Goal: Communication & Community: Participate in discussion

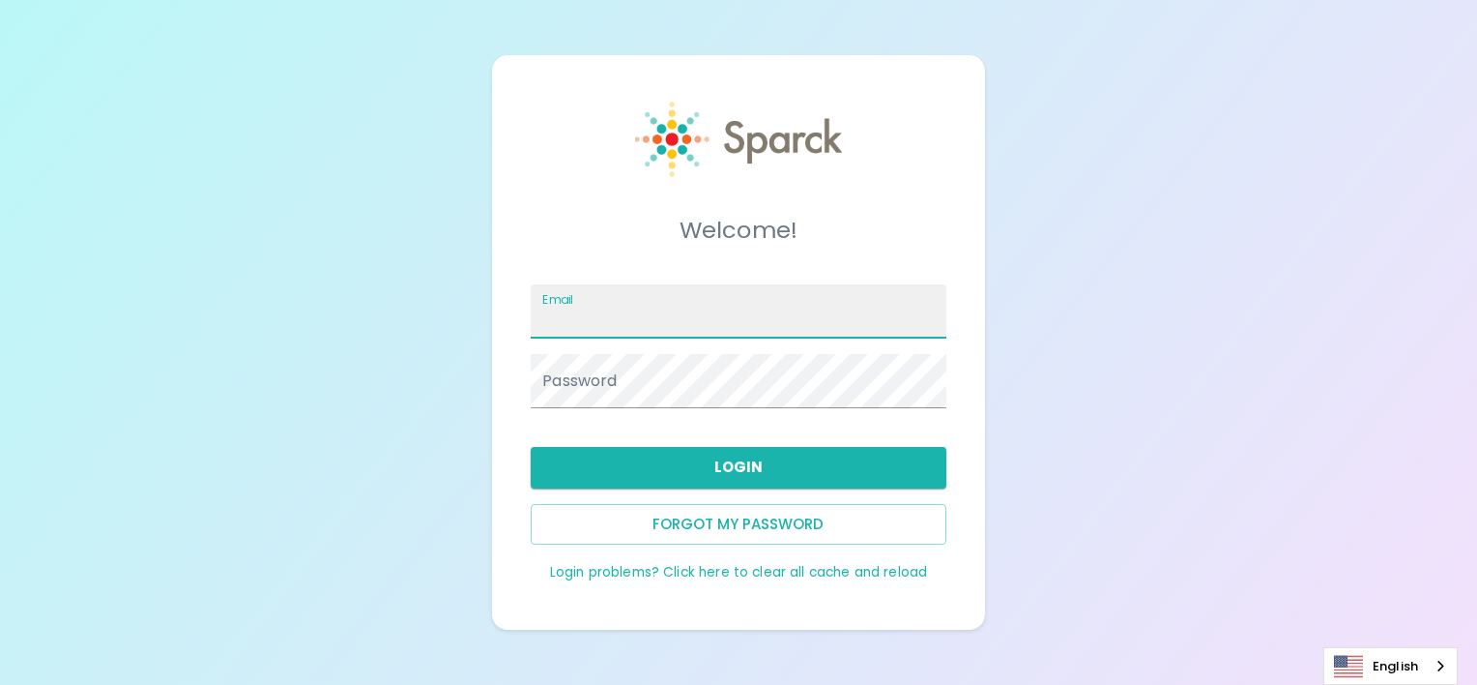
click at [631, 291] on input "Email" at bounding box center [738, 311] width 415 height 54
type input "[EMAIL_ADDRESS][DOMAIN_NAME]"
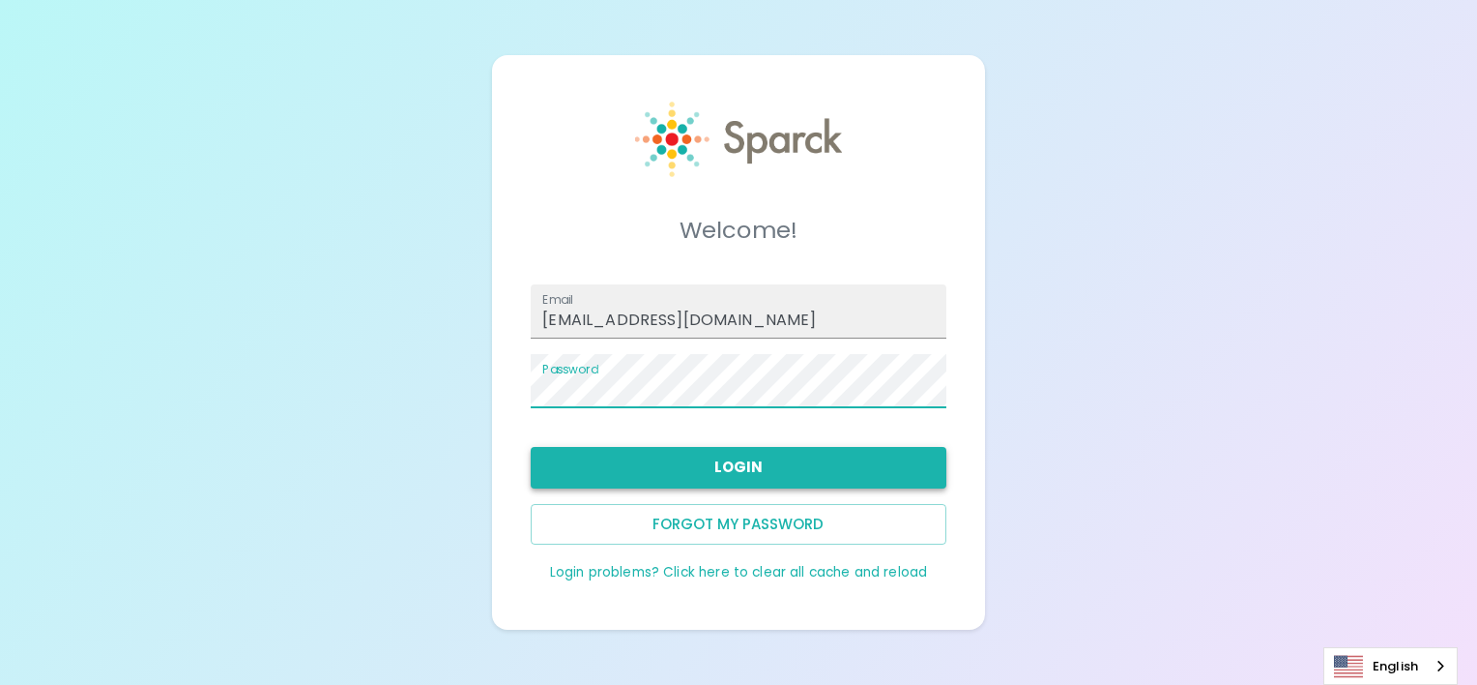
click at [666, 467] on button "Login" at bounding box center [738, 467] width 415 height 41
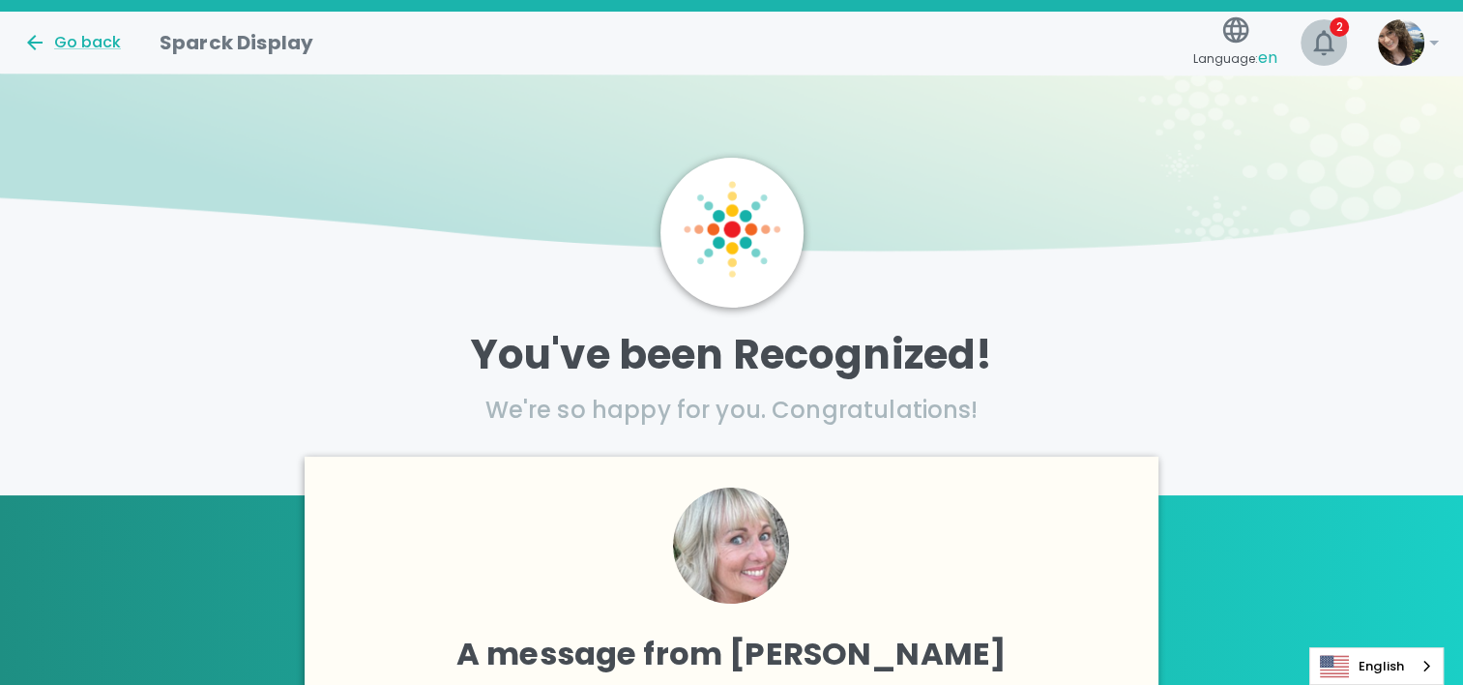
click at [1335, 22] on span "2" at bounding box center [1339, 26] width 19 height 19
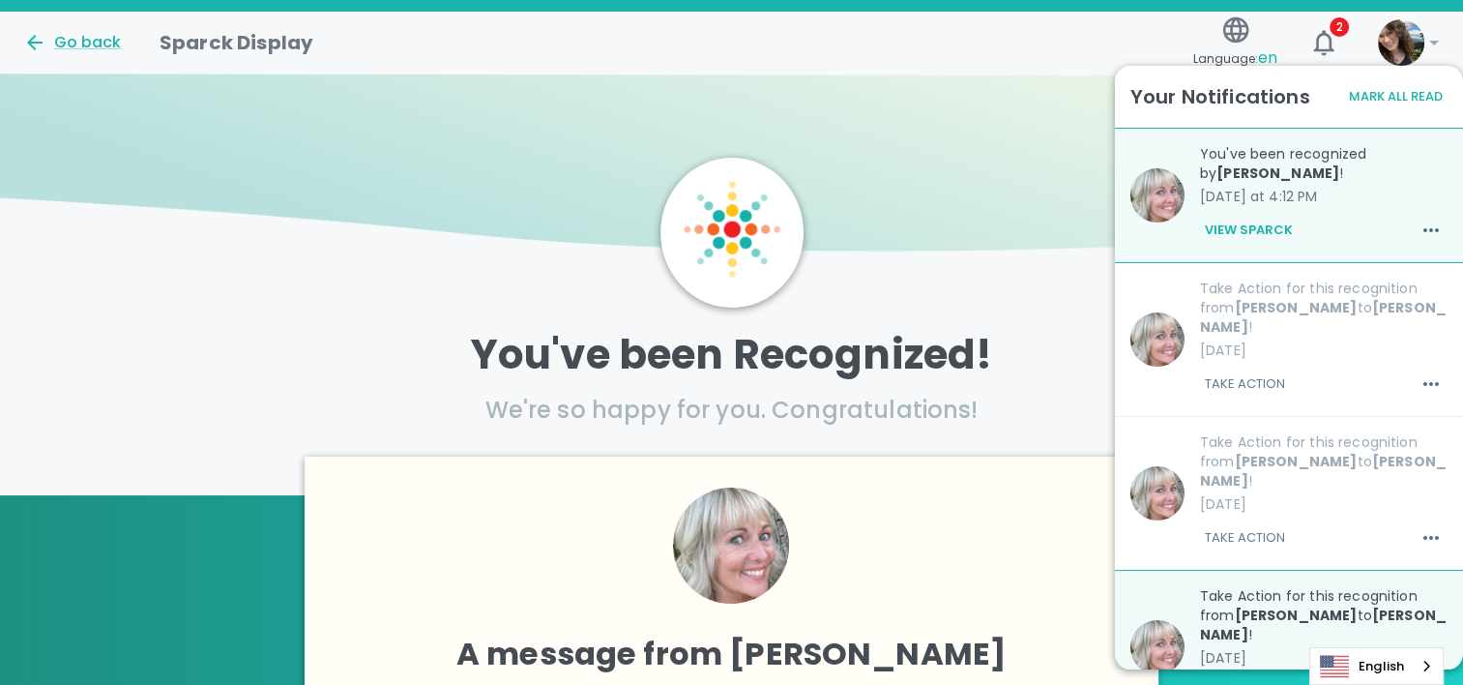
click at [1270, 162] on p "You've been recognized by [PERSON_NAME] !" at bounding box center [1324, 163] width 248 height 39
click at [1261, 232] on button "View Sparck" at bounding box center [1249, 230] width 98 height 33
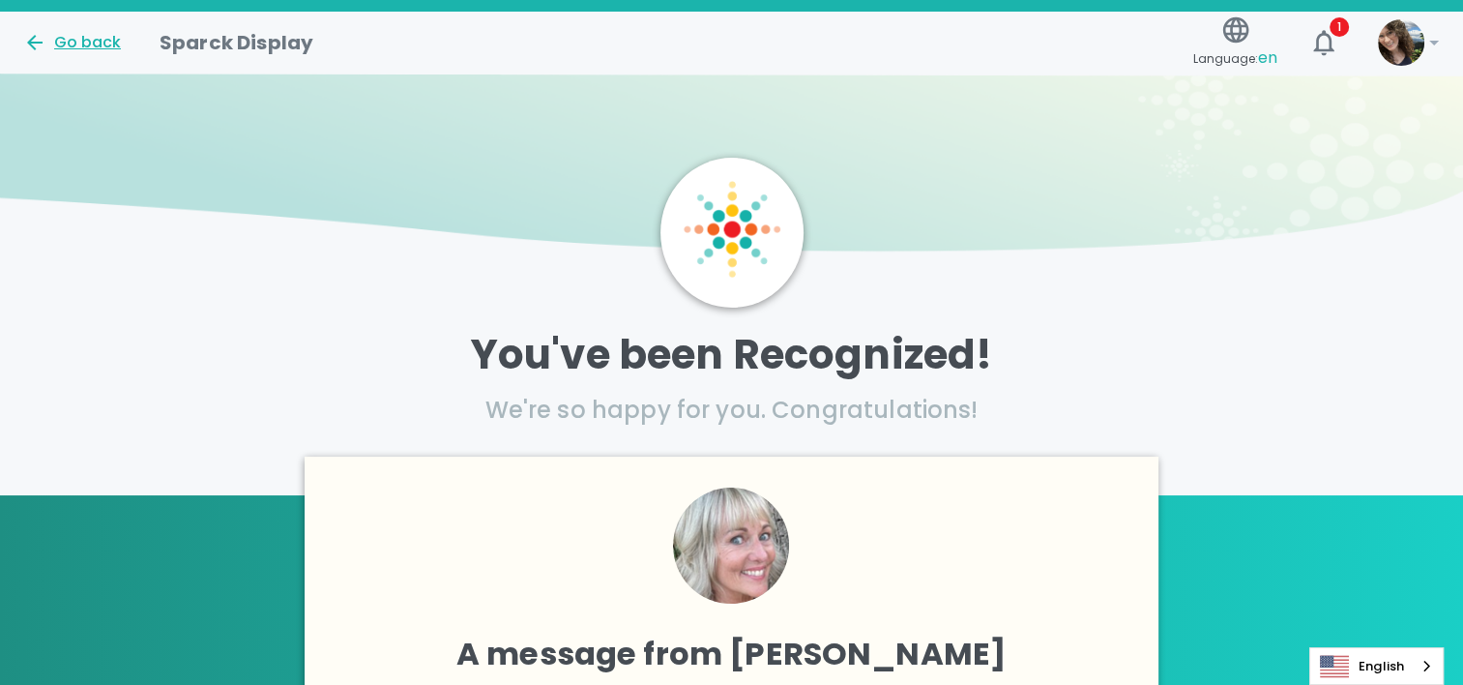
click at [52, 41] on div "Go back" at bounding box center [72, 42] width 98 height 23
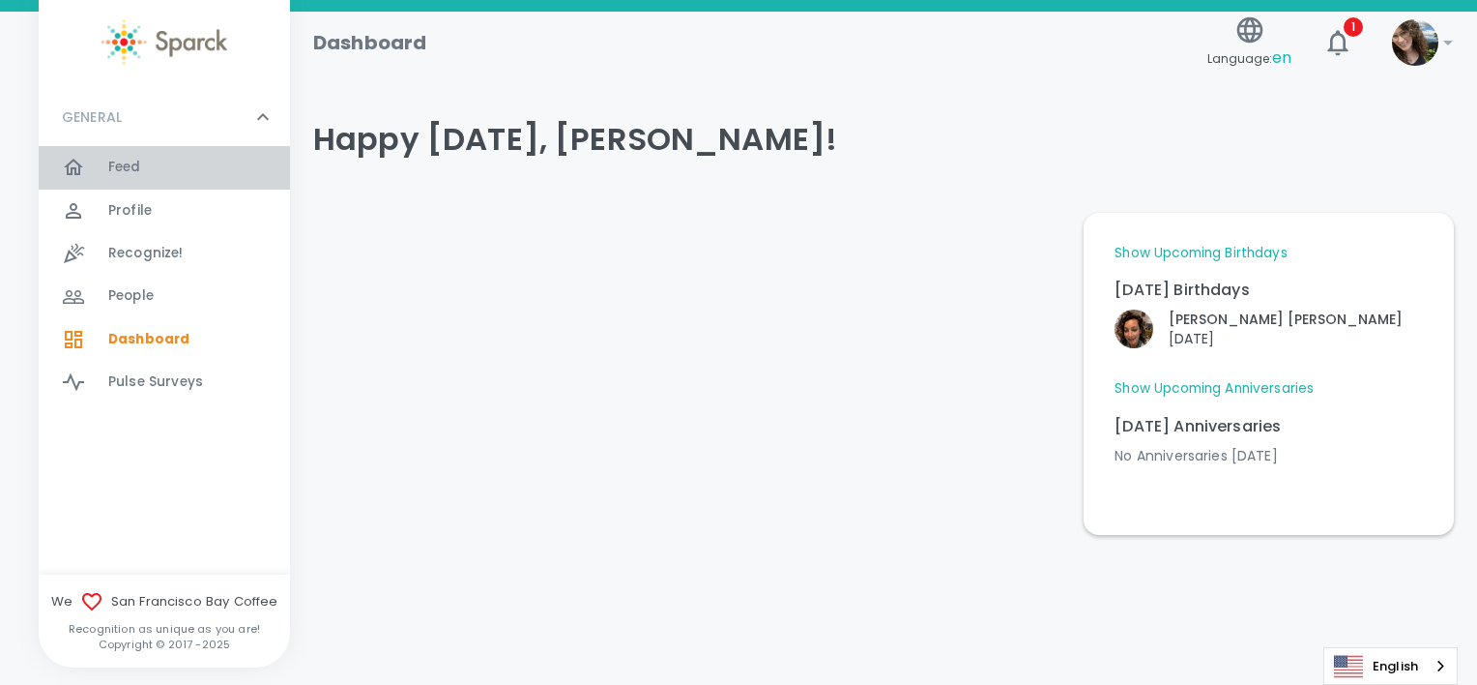
click at [139, 171] on span "Feed" at bounding box center [124, 167] width 33 height 19
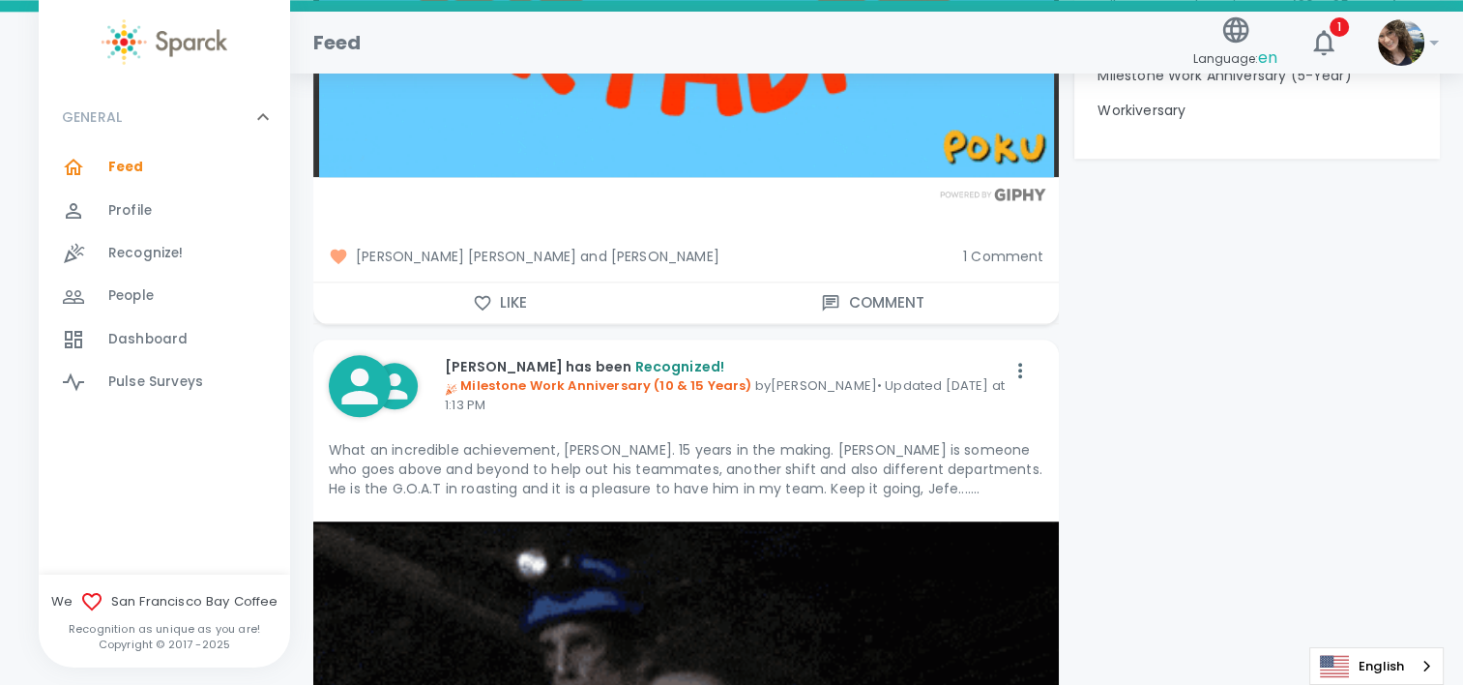
scroll to position [2321, 0]
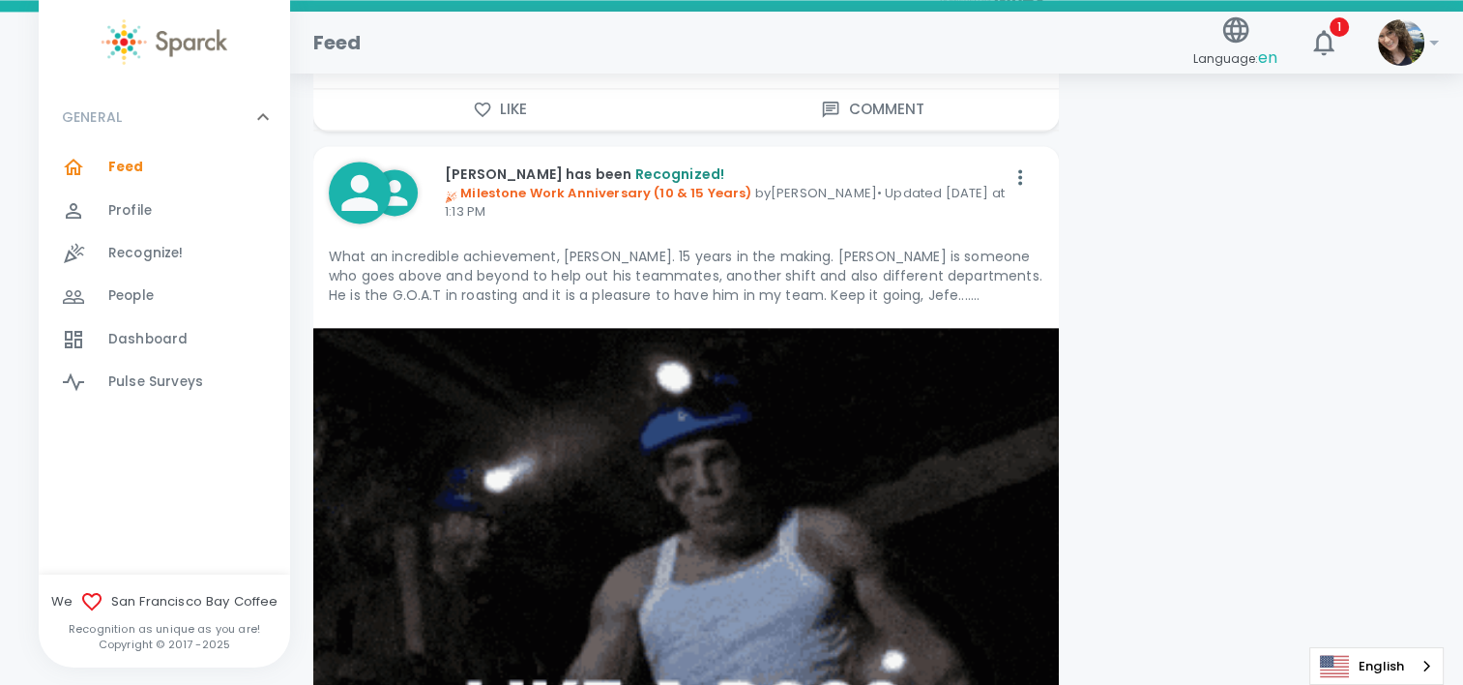
scroll to position [3384, 0]
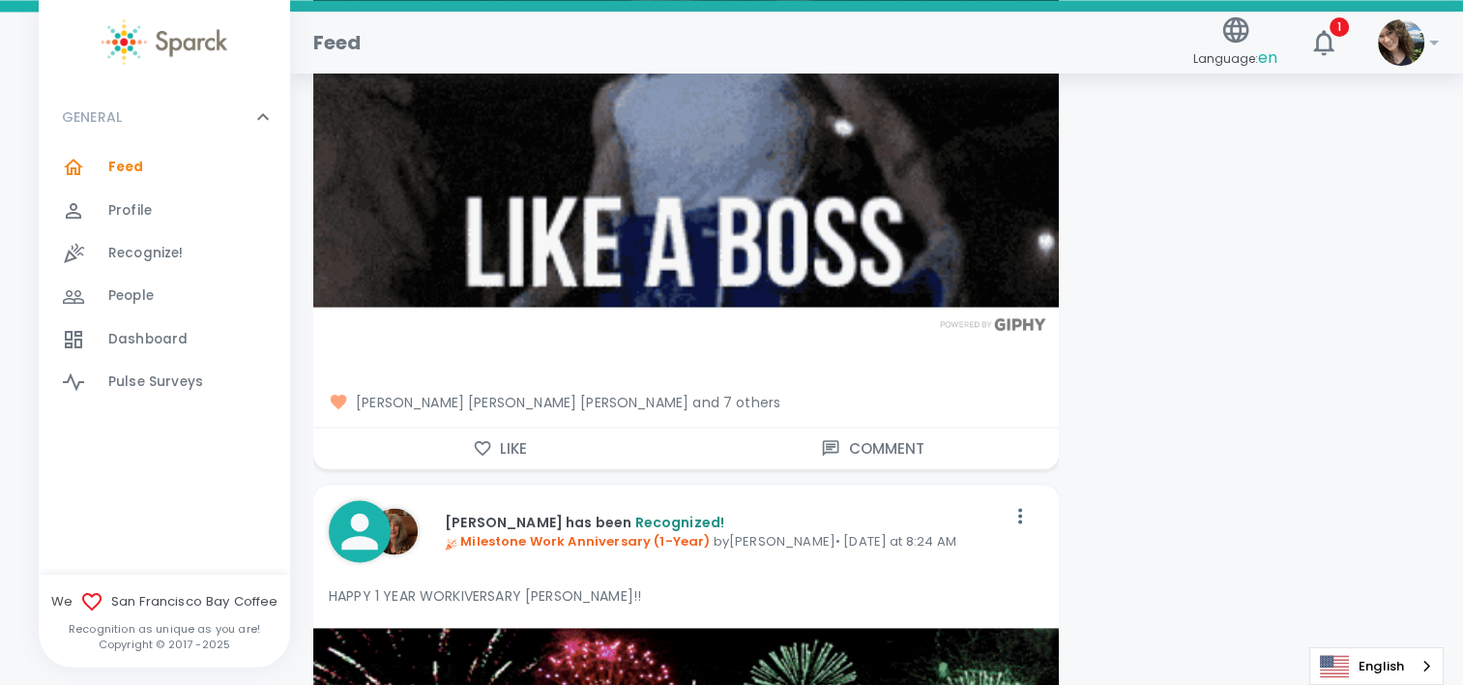
click at [472, 443] on button "Like" at bounding box center [499, 447] width 373 height 41
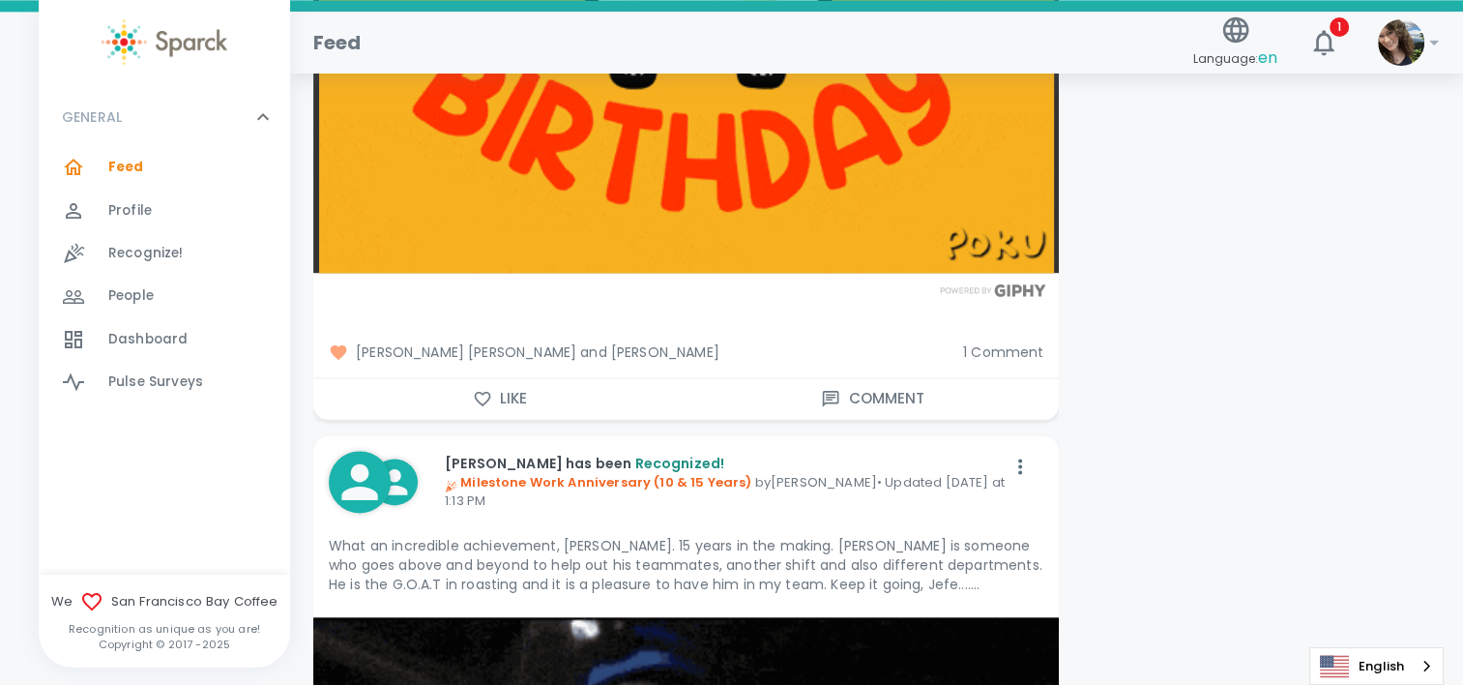
scroll to position [2611, 0]
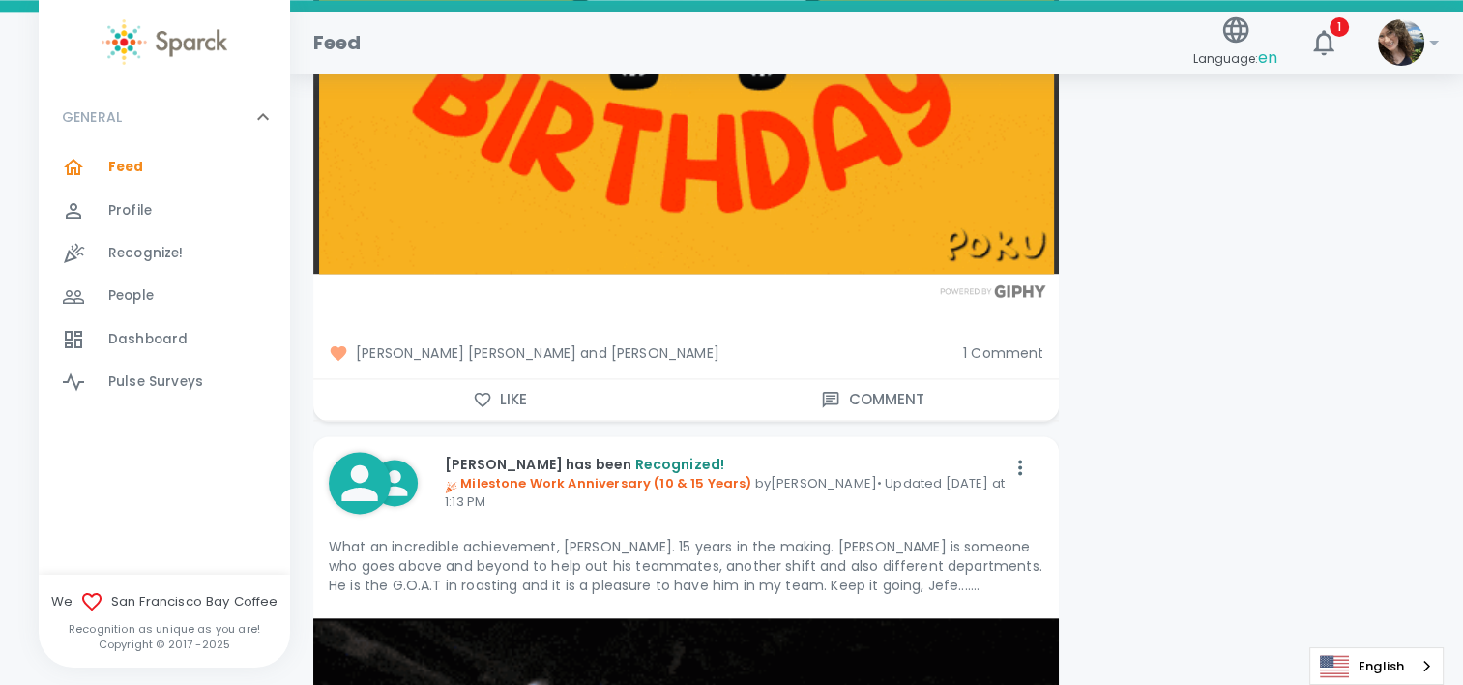
click at [1008, 350] on span "1 Comment" at bounding box center [1003, 352] width 80 height 19
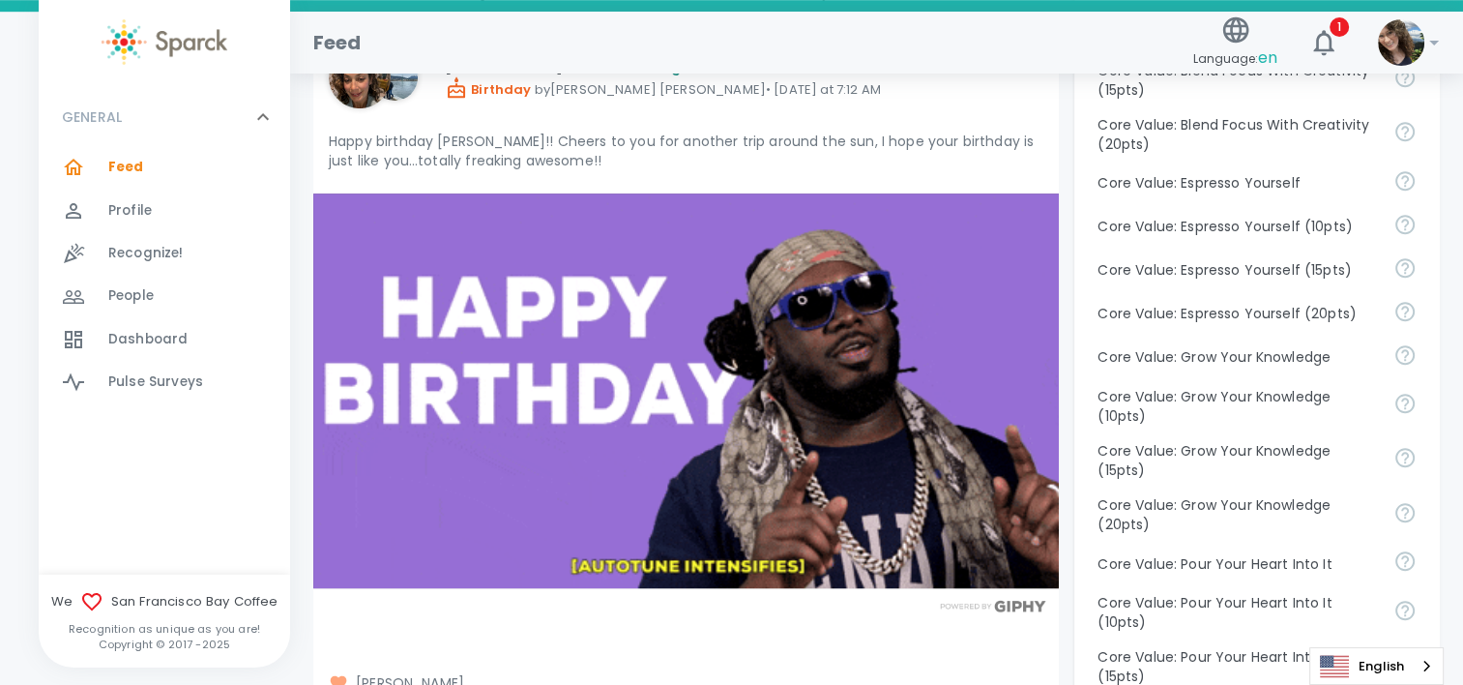
scroll to position [1450, 0]
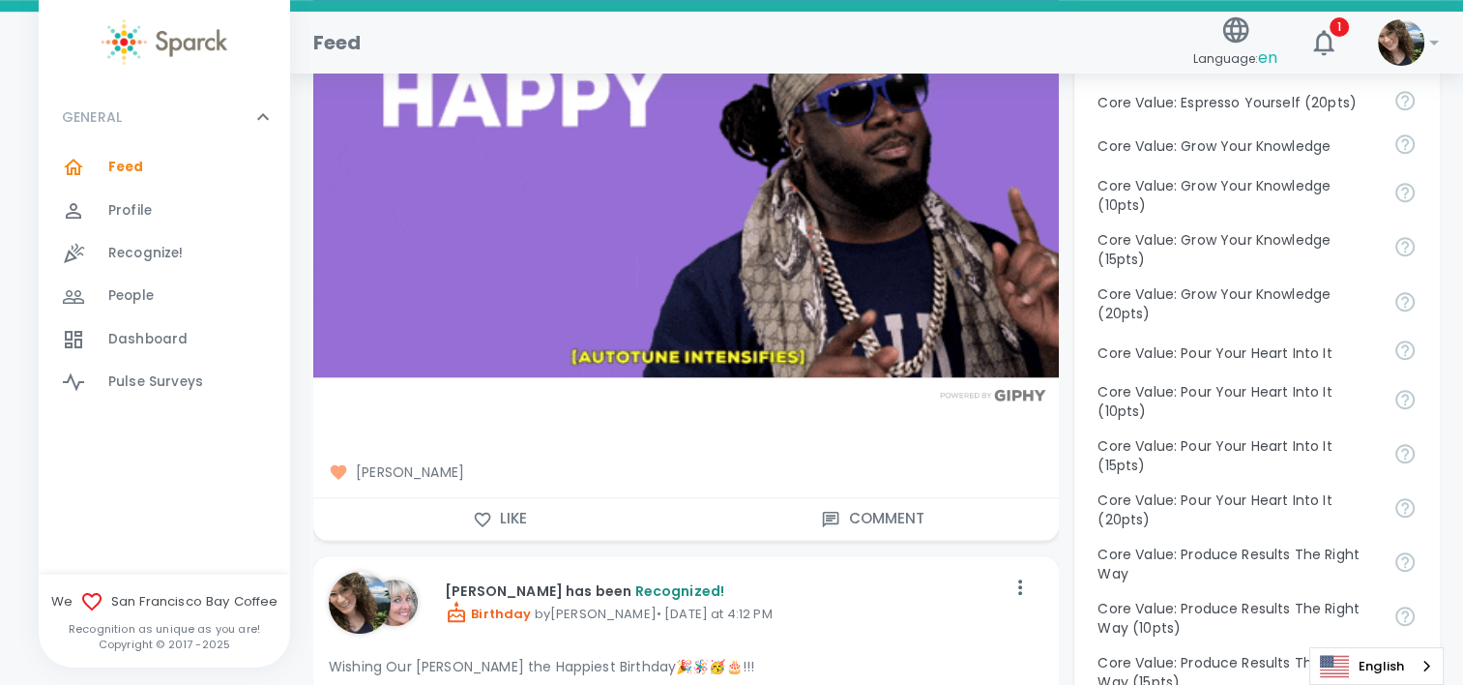
click at [899, 523] on button "Comment" at bounding box center [873, 518] width 373 height 41
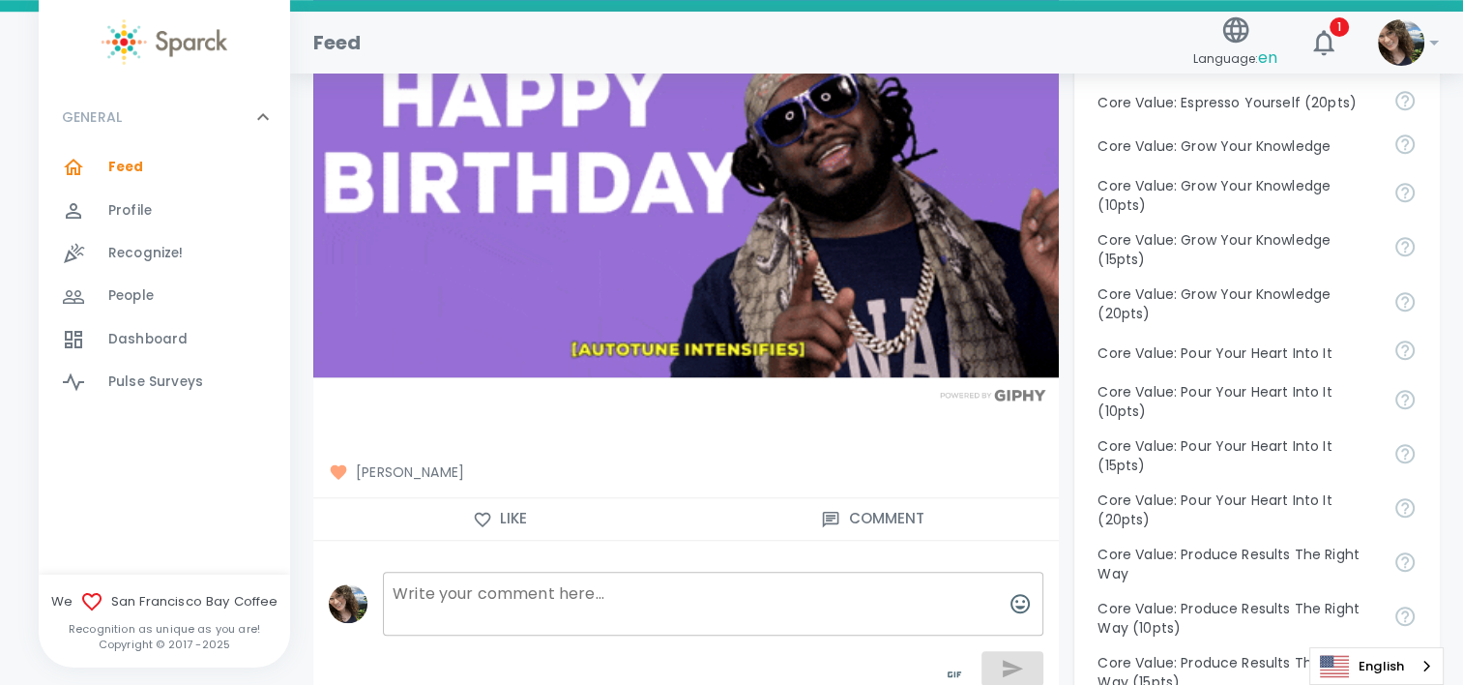
click at [660, 607] on textarea at bounding box center [713, 603] width 660 height 64
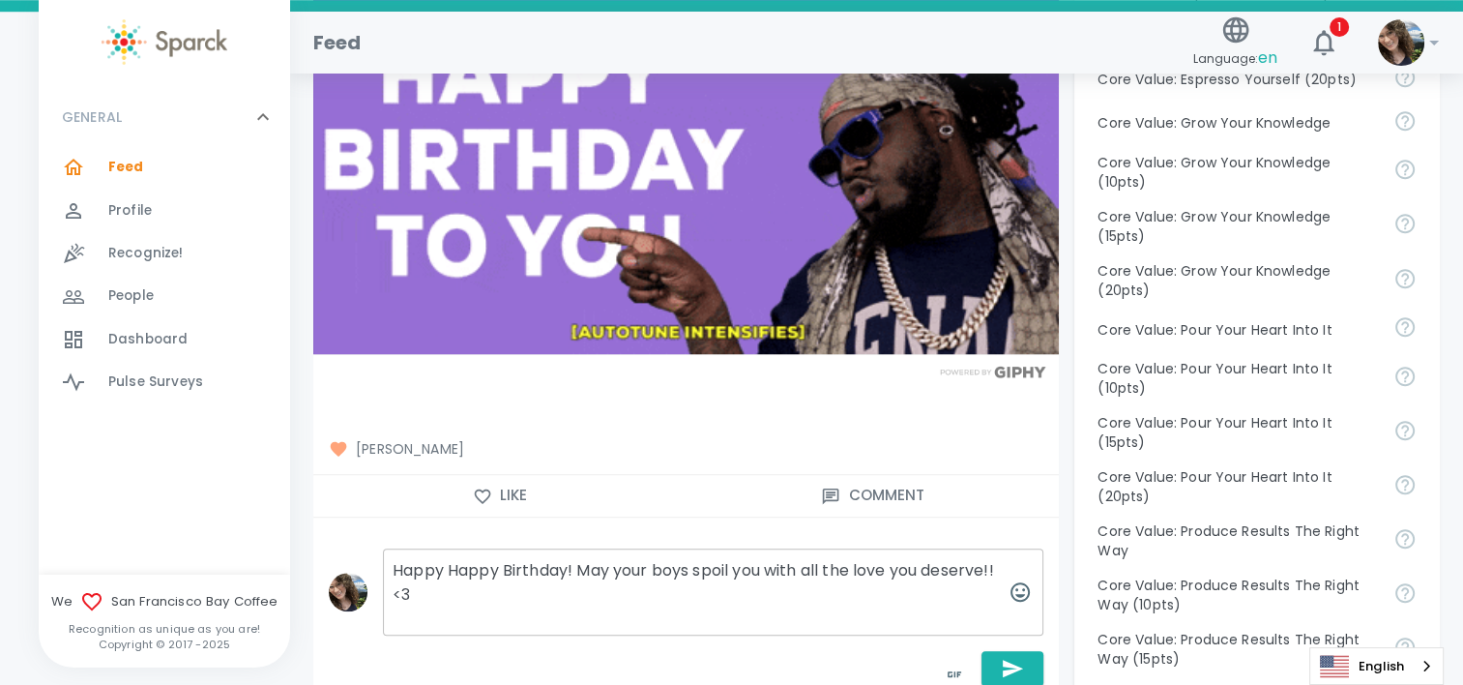
scroll to position [1644, 0]
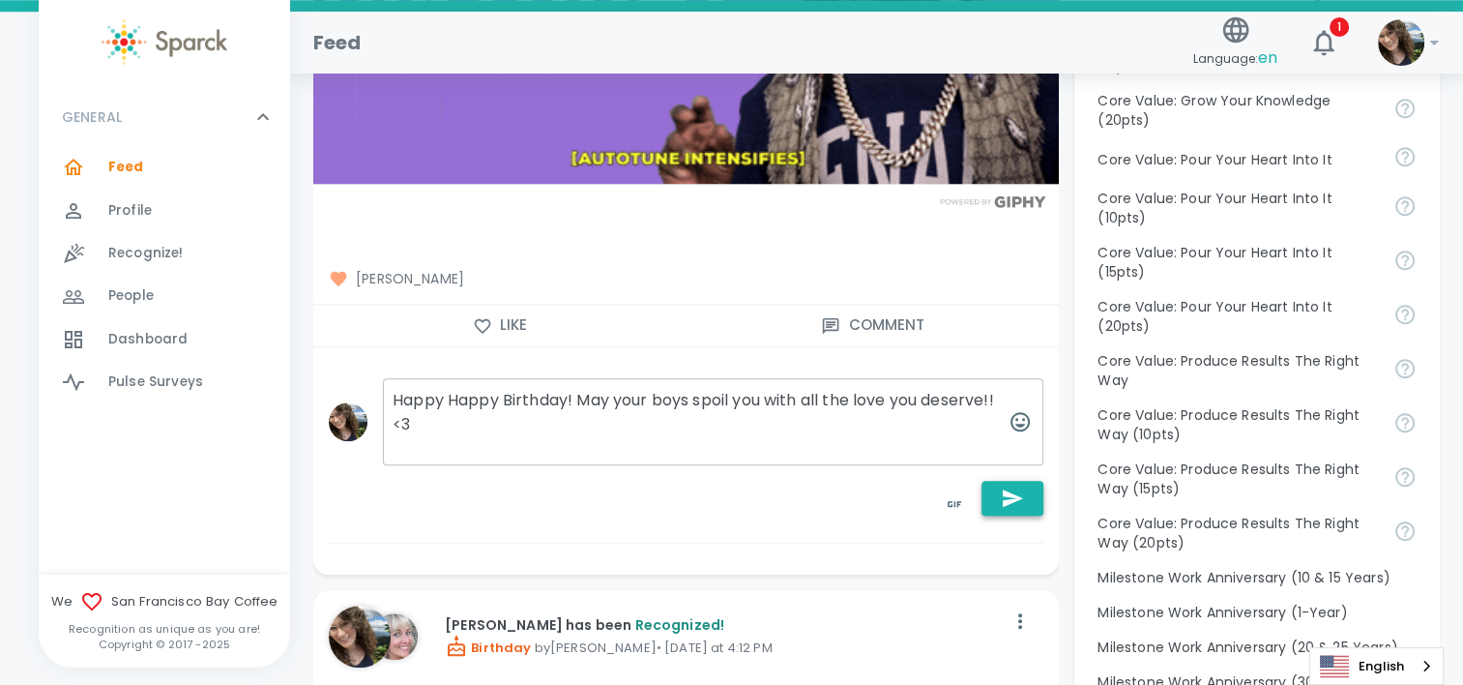
type textarea "Happy Happy Birthday! May your boys spoil you with all the love you deserve!! <3"
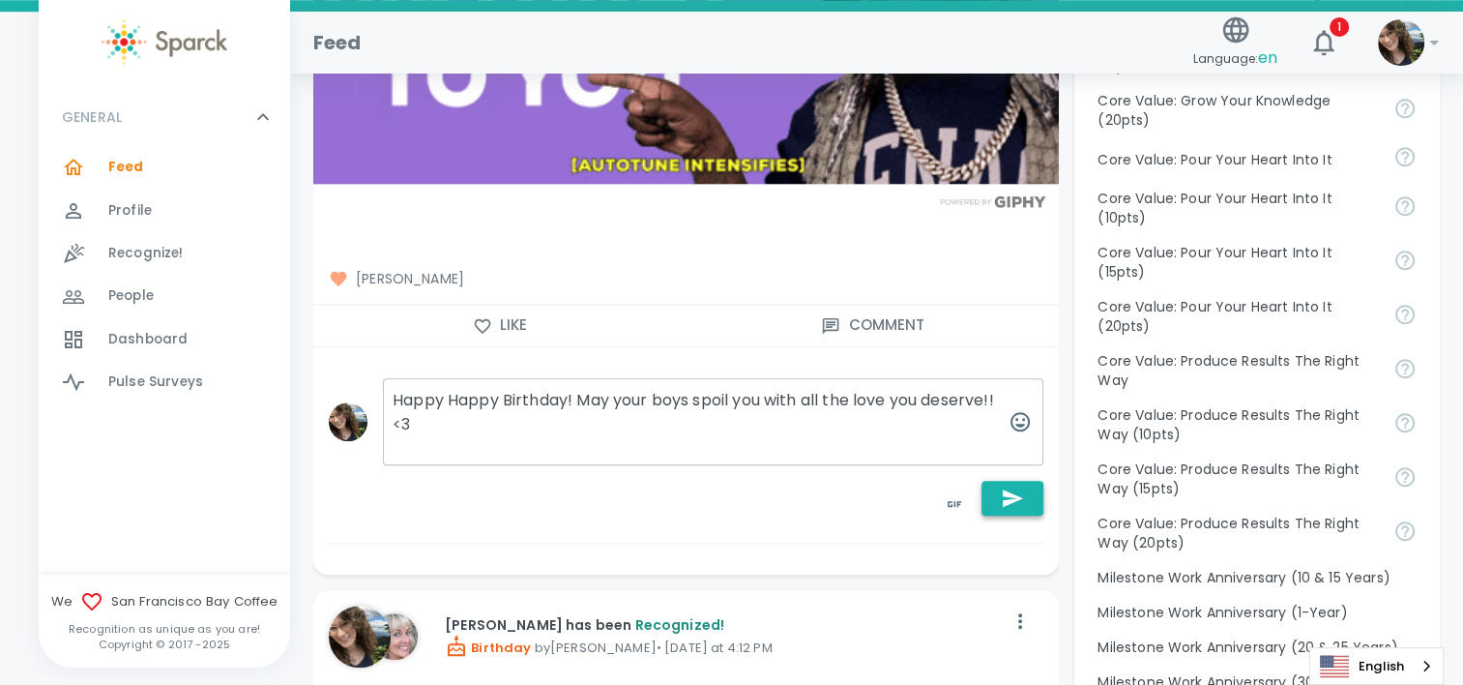
click at [1000, 515] on button "button" at bounding box center [1012, 498] width 62 height 35
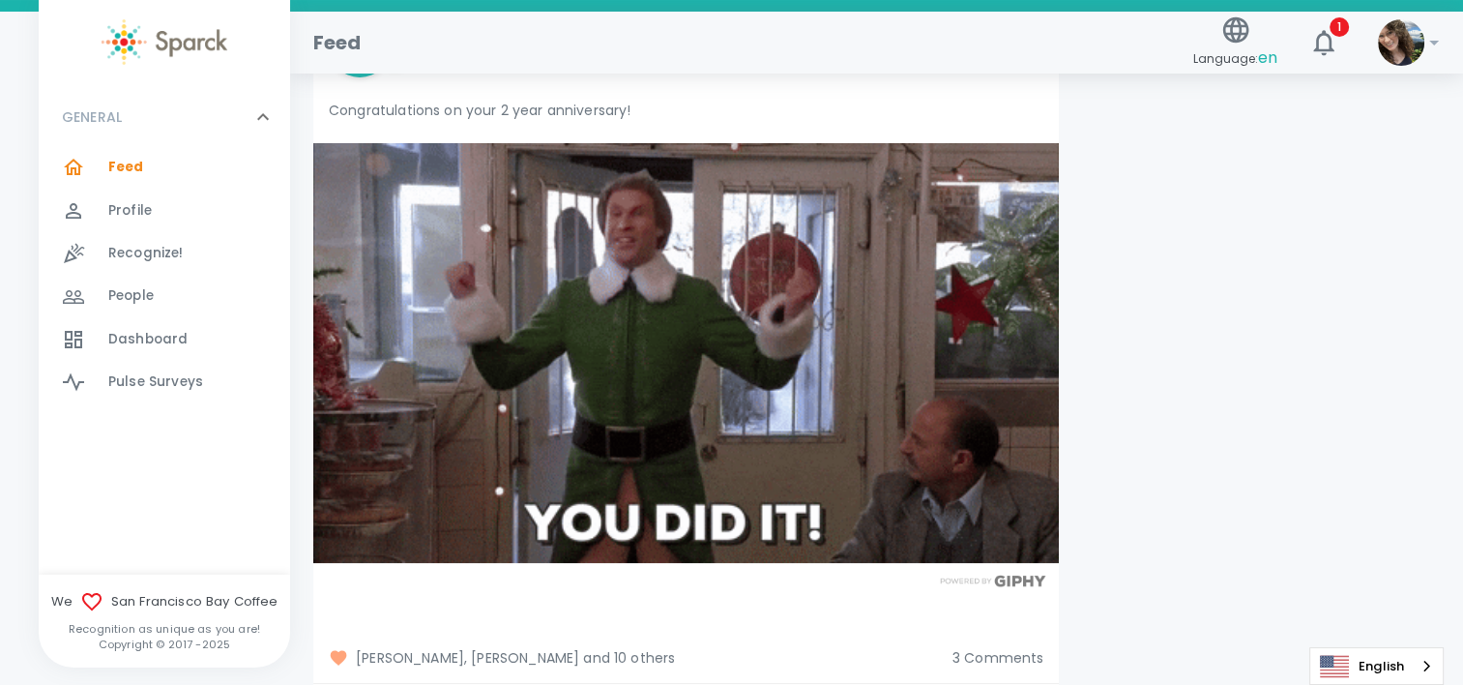
scroll to position [14988, 0]
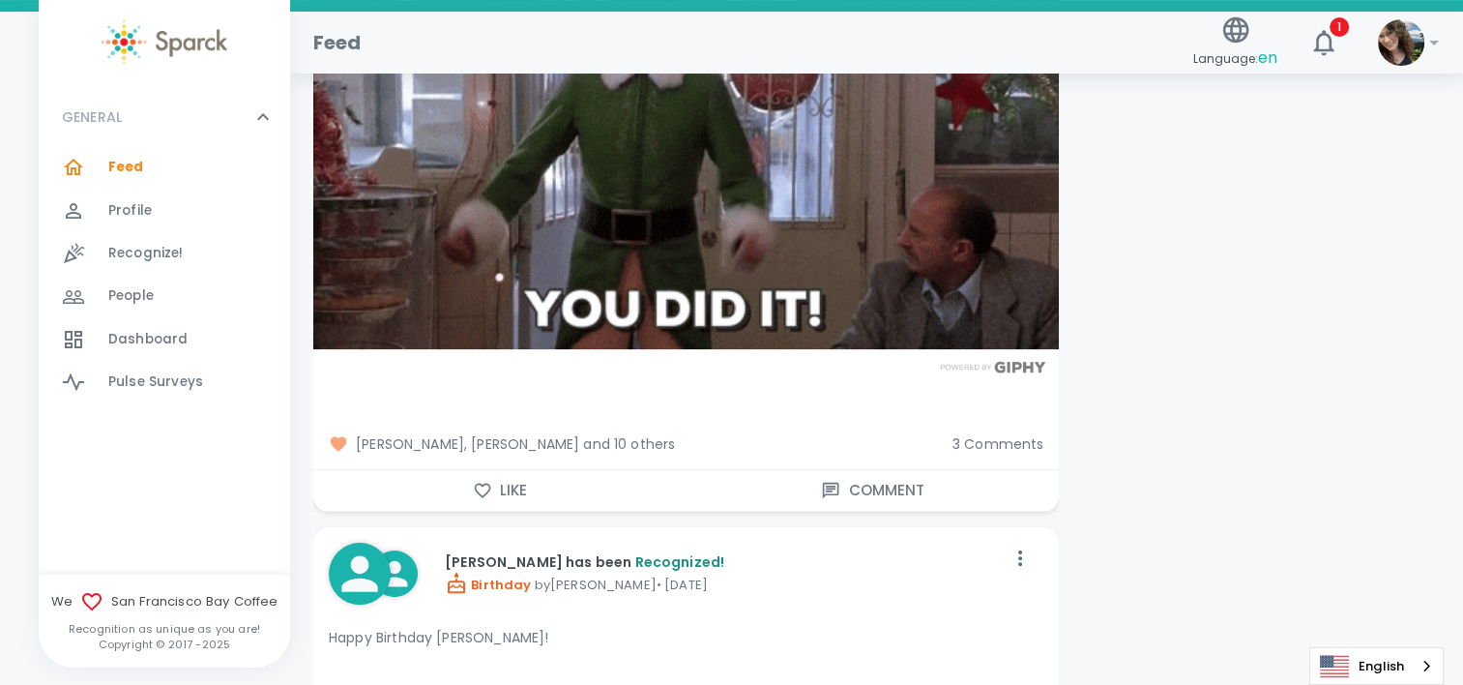
click at [494, 478] on button "Like" at bounding box center [499, 490] width 373 height 41
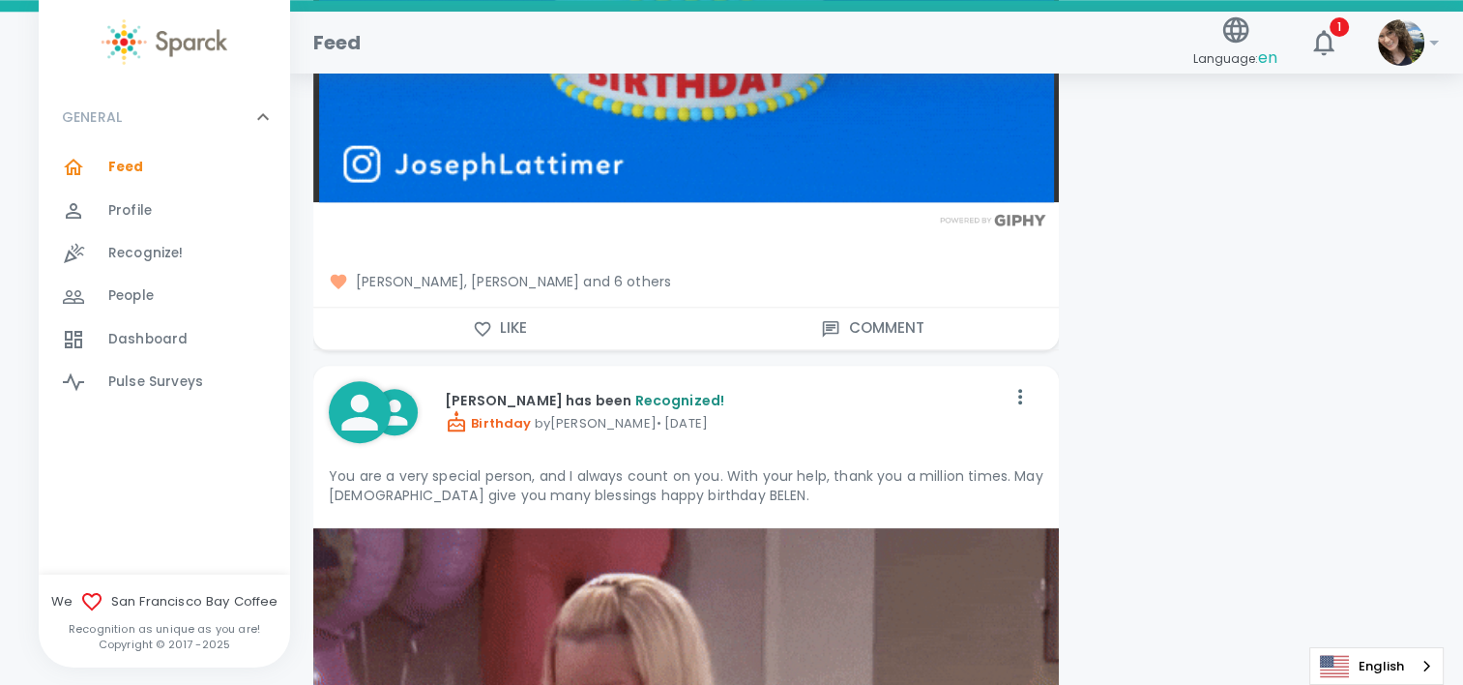
scroll to position [16438, 0]
